Goal: Navigation & Orientation: Find specific page/section

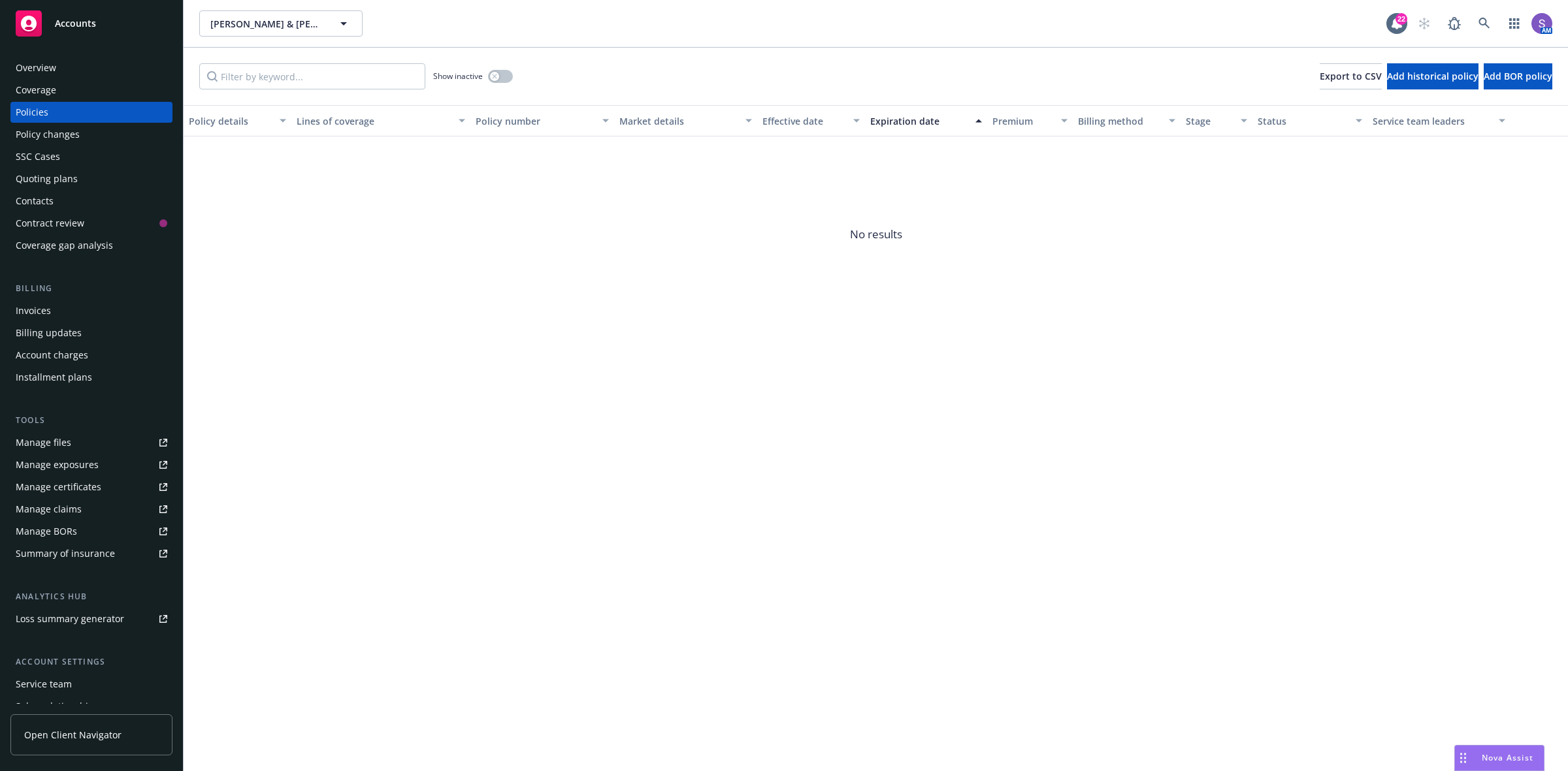
click at [46, 160] on div "SSC Cases" at bounding box center [38, 156] width 45 height 21
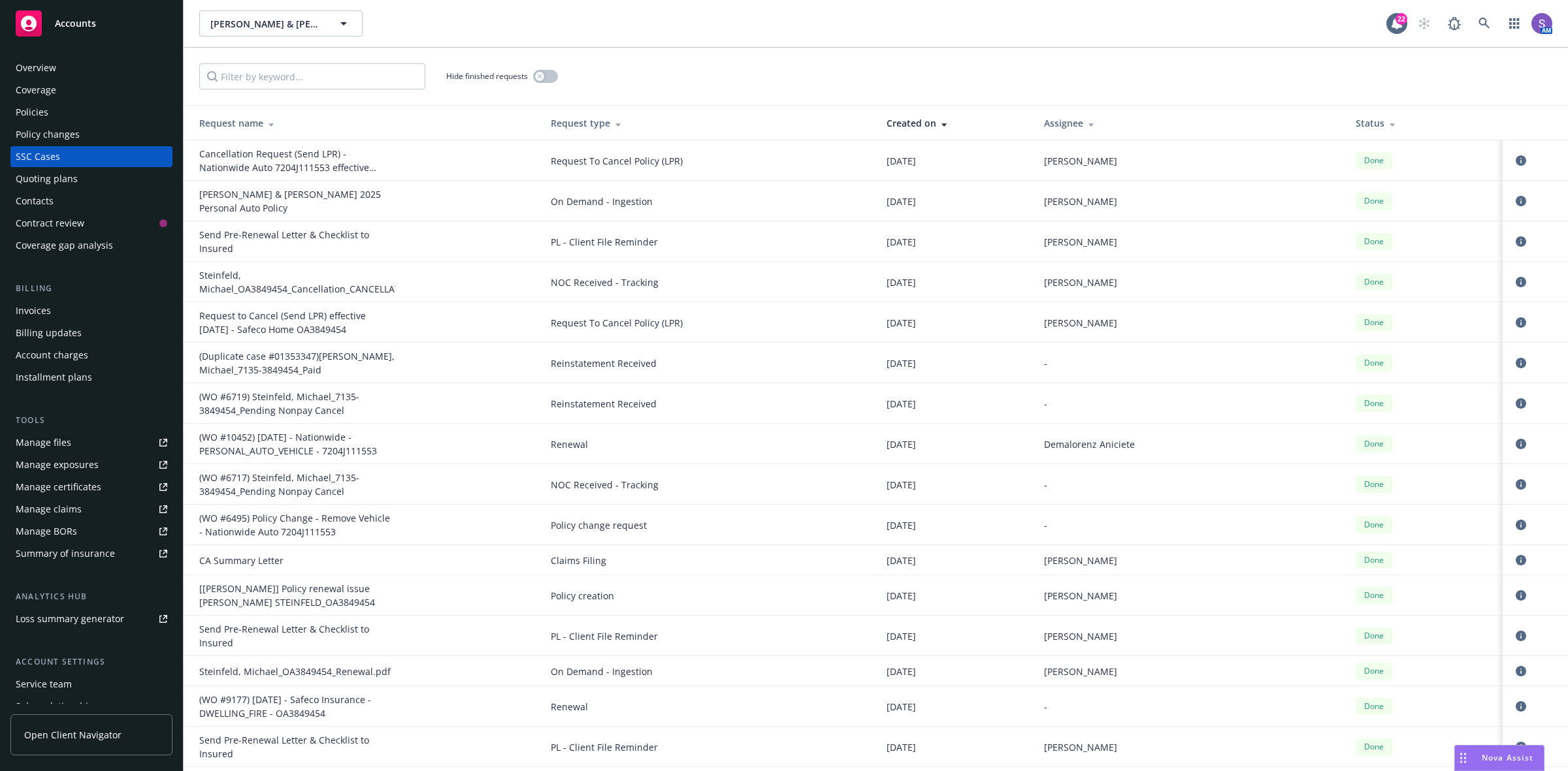
click at [45, 113] on div "Policies" at bounding box center [32, 112] width 33 height 21
